Goal: Task Accomplishment & Management: Use online tool/utility

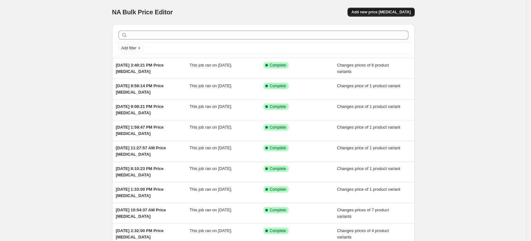
click at [385, 14] on span "Add new price [MEDICAL_DATA]" at bounding box center [380, 12] width 59 height 5
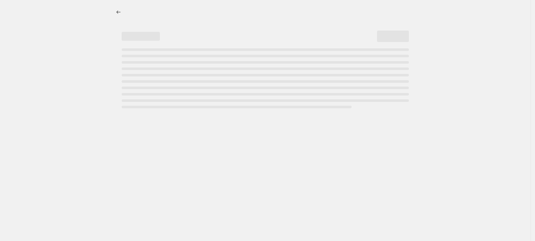
select select "percentage"
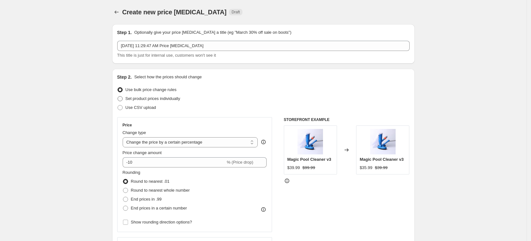
click at [172, 99] on span "Set product prices individually" at bounding box center [152, 98] width 55 height 5
click at [118, 96] on input "Set product prices individually" at bounding box center [117, 96] width 0 height 0
radio input "true"
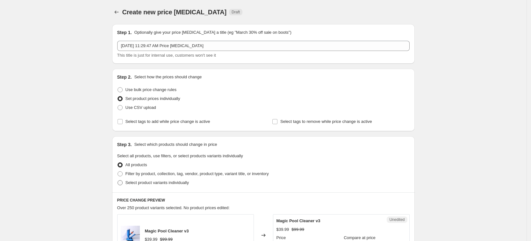
click at [180, 187] on label "Select product variants individually" at bounding box center [153, 182] width 72 height 9
click at [118, 180] on input "Select product variants individually" at bounding box center [117, 180] width 0 height 0
radio input "true"
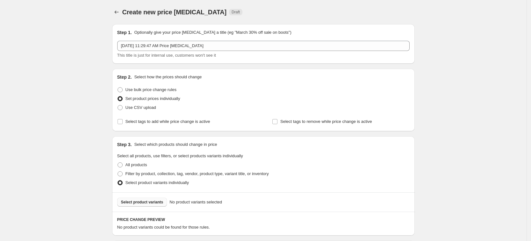
click at [160, 203] on span "Select product variants" at bounding box center [142, 202] width 42 height 5
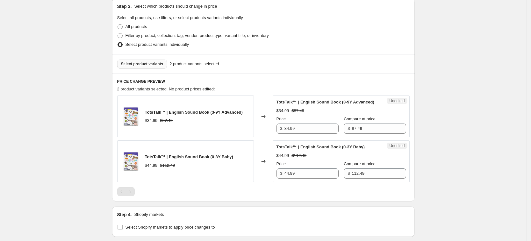
scroll to position [239, 0]
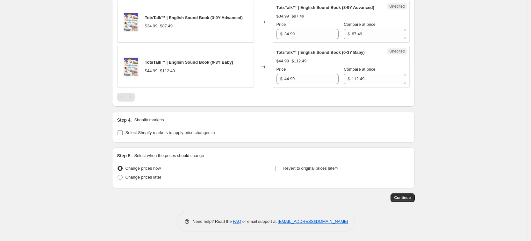
click at [130, 130] on span "Select Shopify markets to apply price changes to" at bounding box center [169, 132] width 89 height 5
click at [123, 130] on input "Select Shopify markets to apply price changes to" at bounding box center [119, 132] width 5 height 5
checkbox input "true"
